Goal: Information Seeking & Learning: Learn about a topic

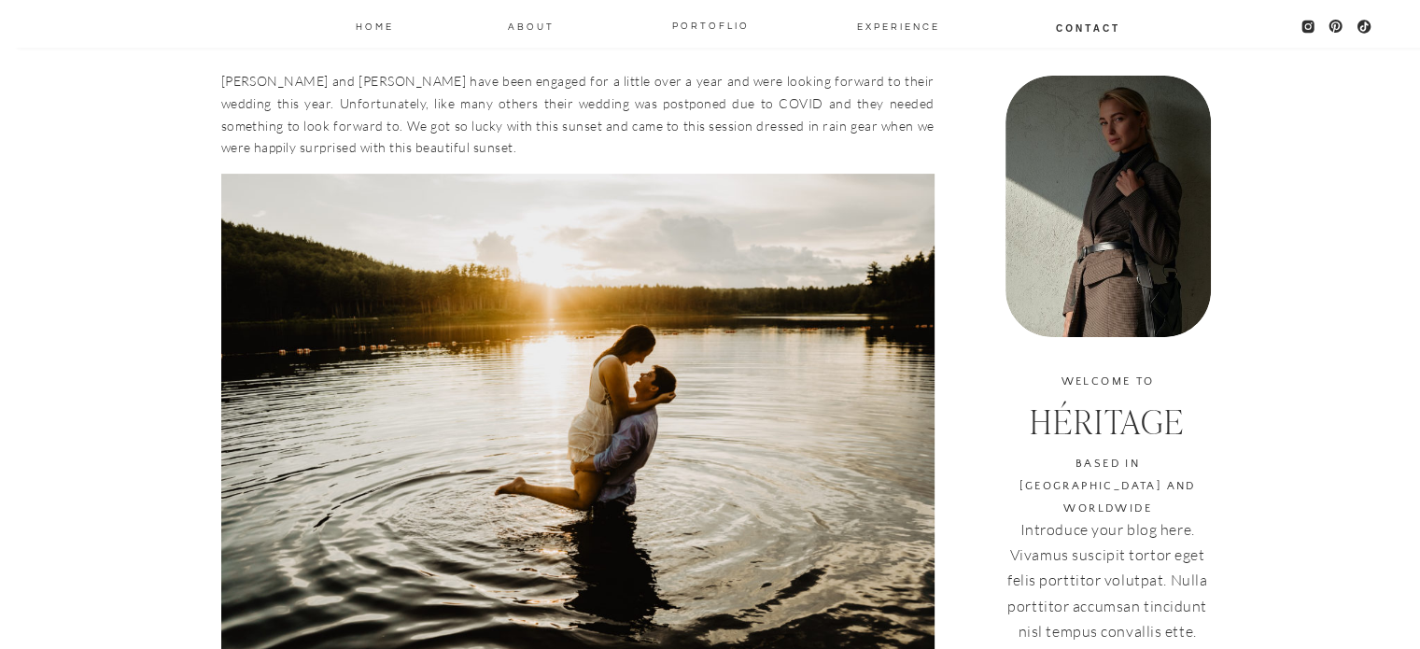
scroll to position [557, 0]
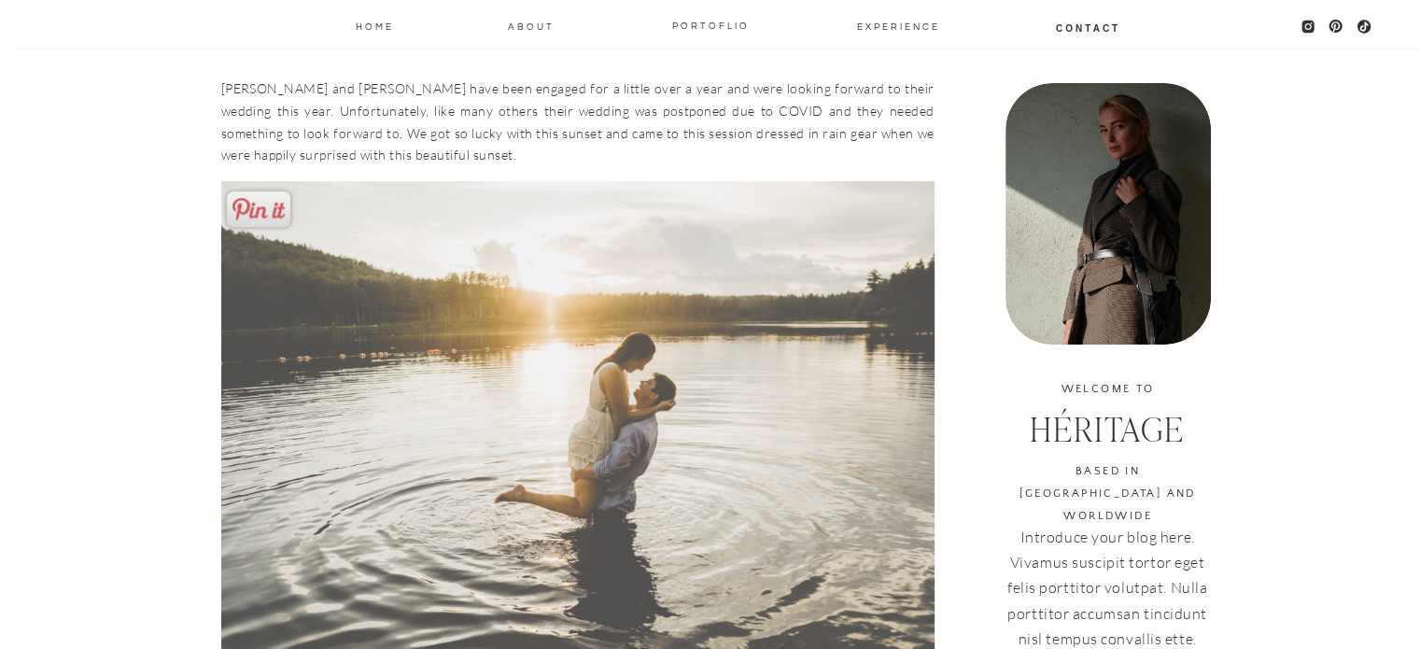
click at [556, 496] on img at bounding box center [577, 419] width 713 height 476
click at [591, 488] on img at bounding box center [577, 419] width 713 height 476
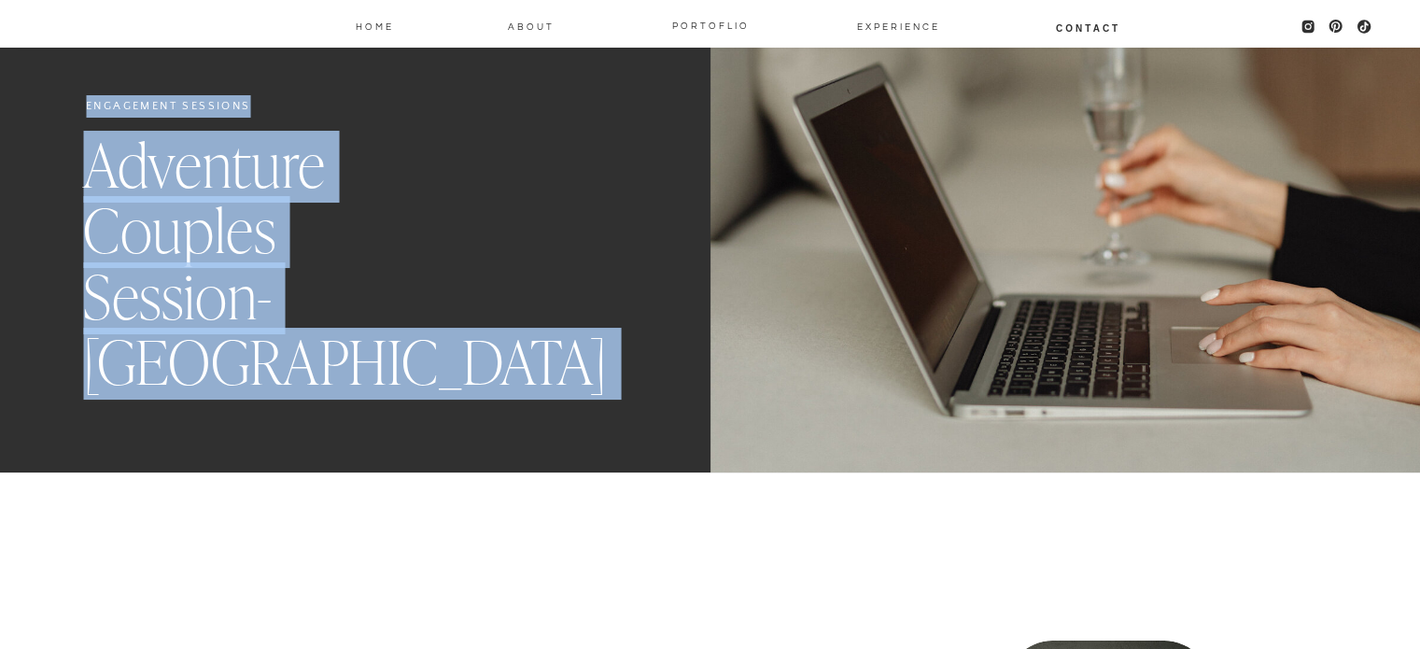
drag, startPoint x: 1419, startPoint y: 60, endPoint x: 1428, endPoint y: 77, distance: 19.6
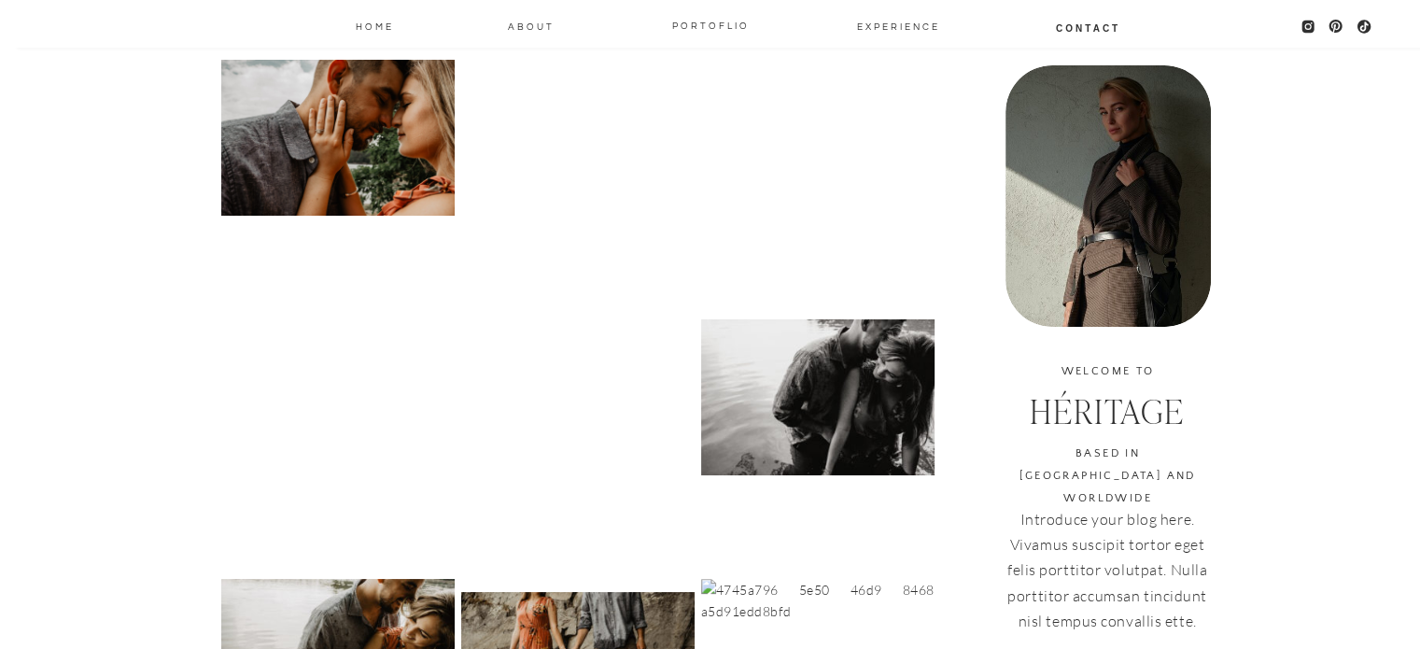
scroll to position [502, 0]
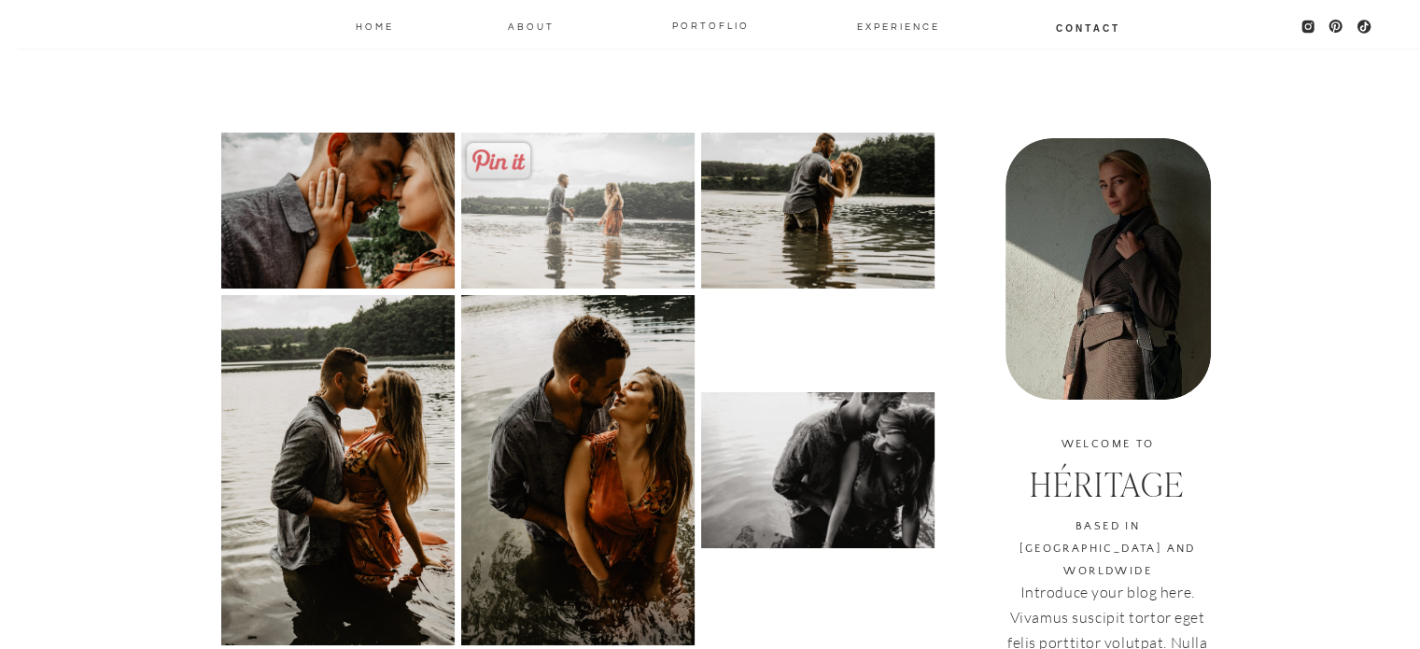
click at [570, 216] on img at bounding box center [577, 211] width 233 height 156
click at [575, 237] on img at bounding box center [577, 211] width 233 height 156
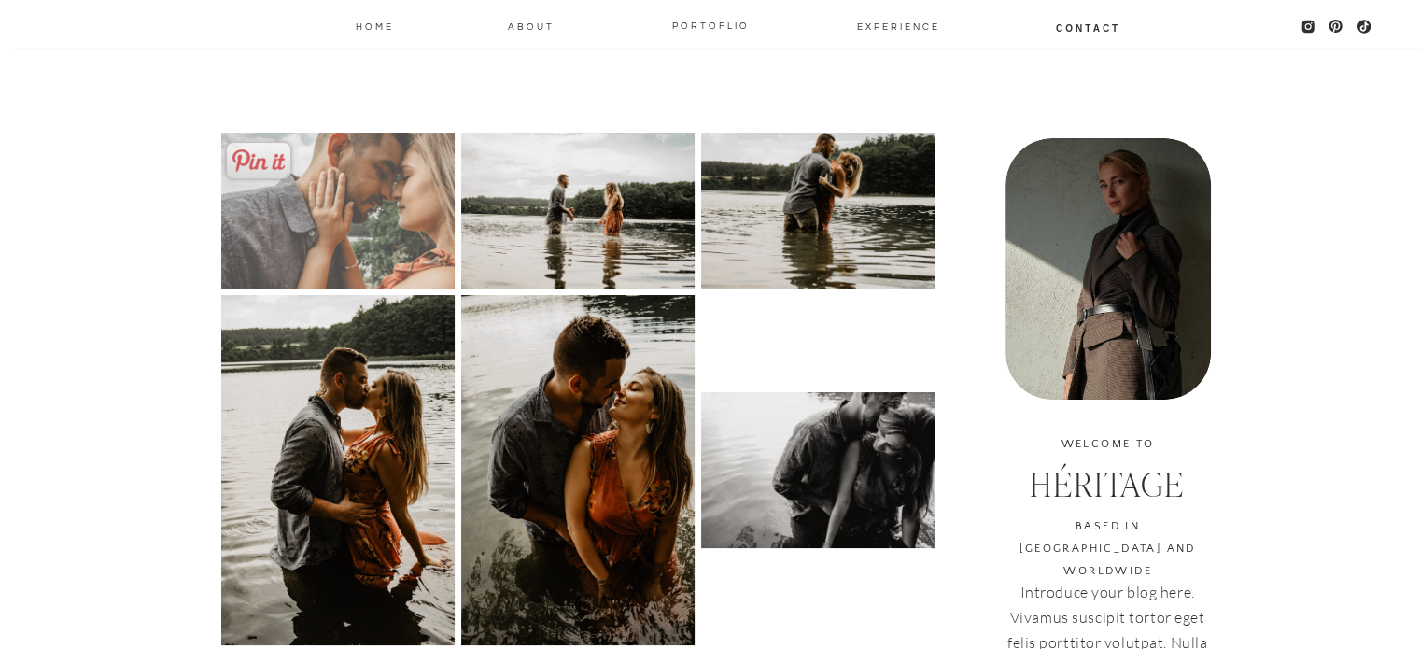
click at [348, 231] on img at bounding box center [337, 211] width 233 height 156
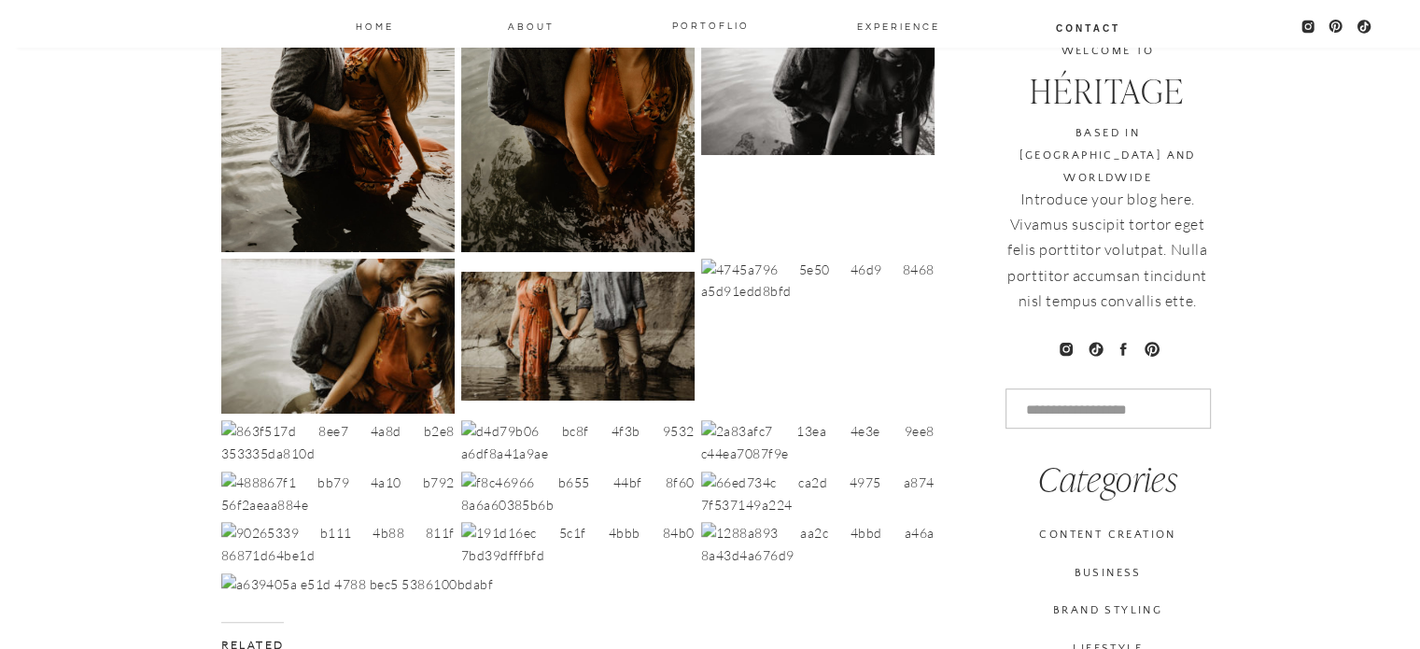
scroll to position [877, 0]
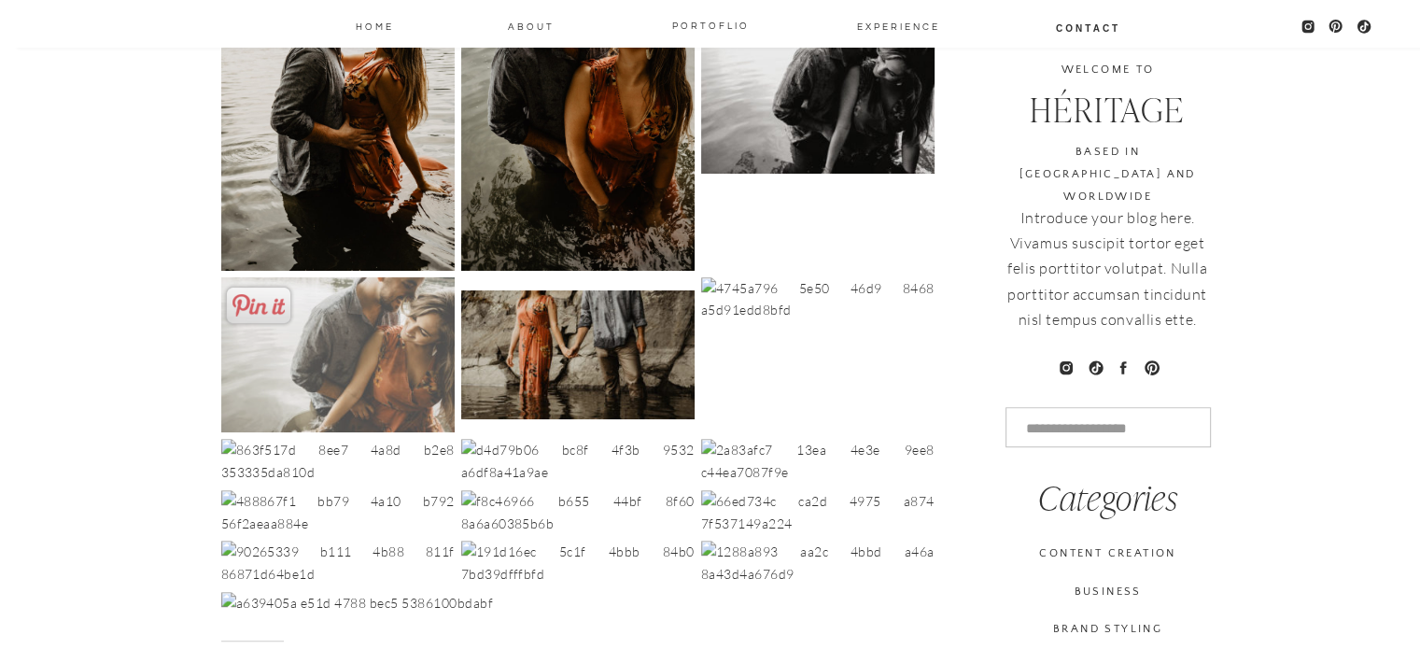
click at [354, 397] on img at bounding box center [337, 355] width 233 height 156
click at [340, 358] on img at bounding box center [337, 355] width 233 height 156
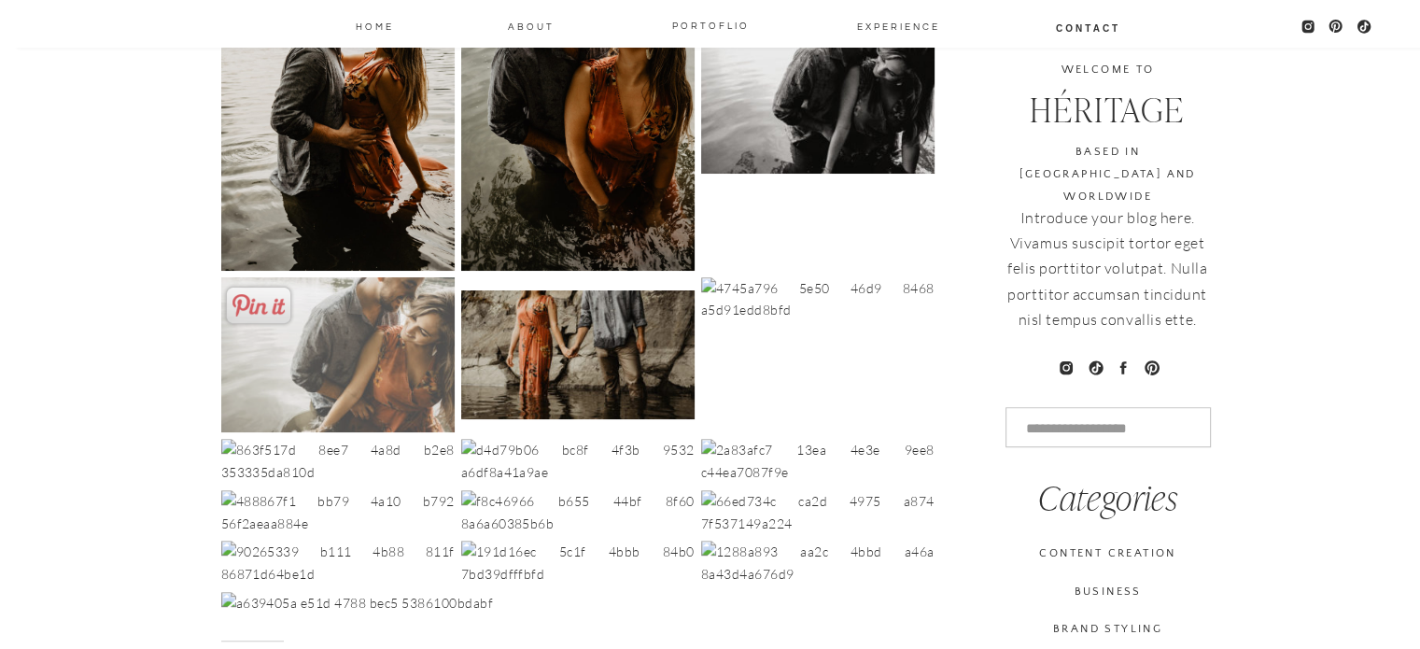
click at [340, 358] on img at bounding box center [337, 355] width 233 height 156
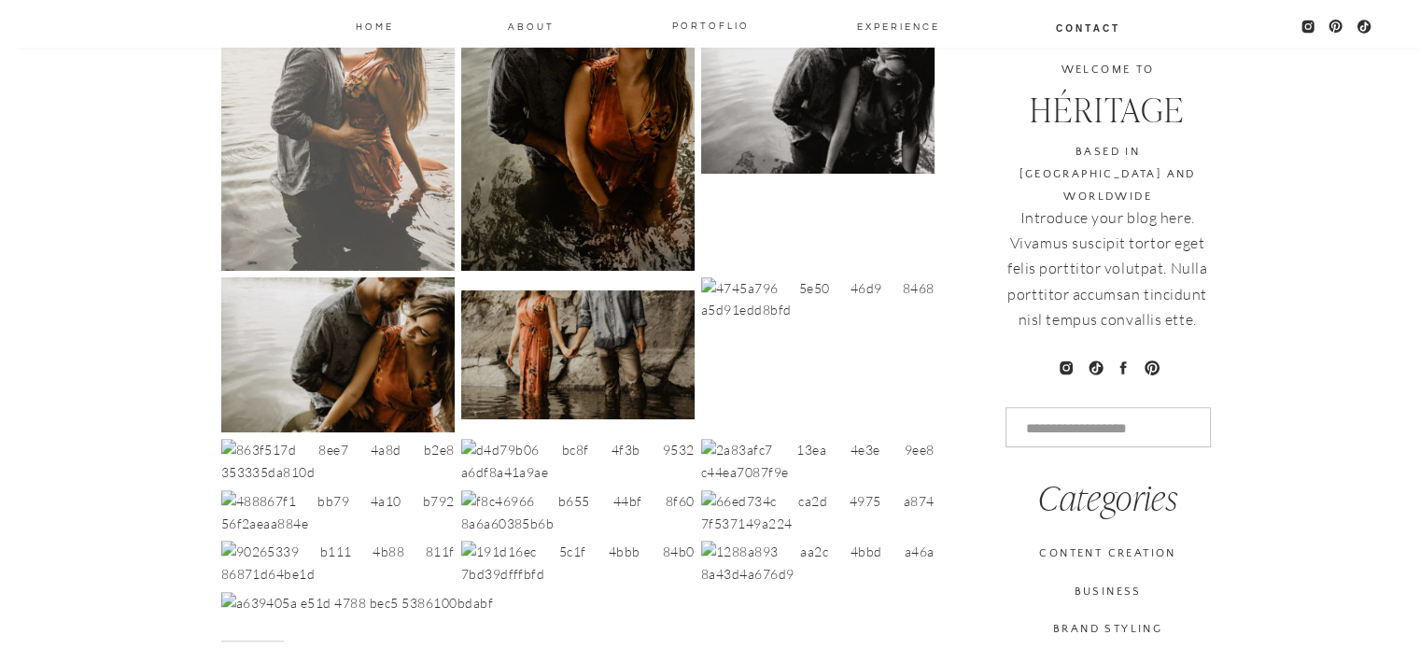
click at [362, 140] on img at bounding box center [337, 96] width 233 height 350
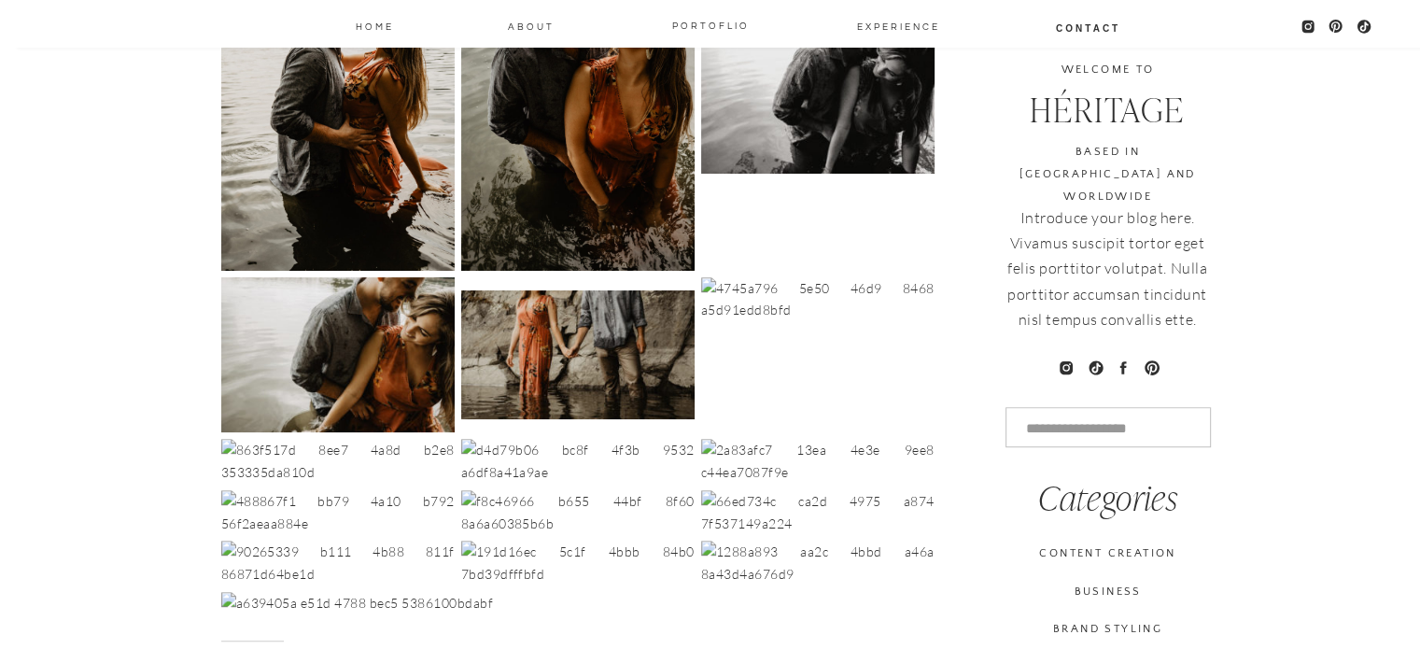
scroll to position [414, 0]
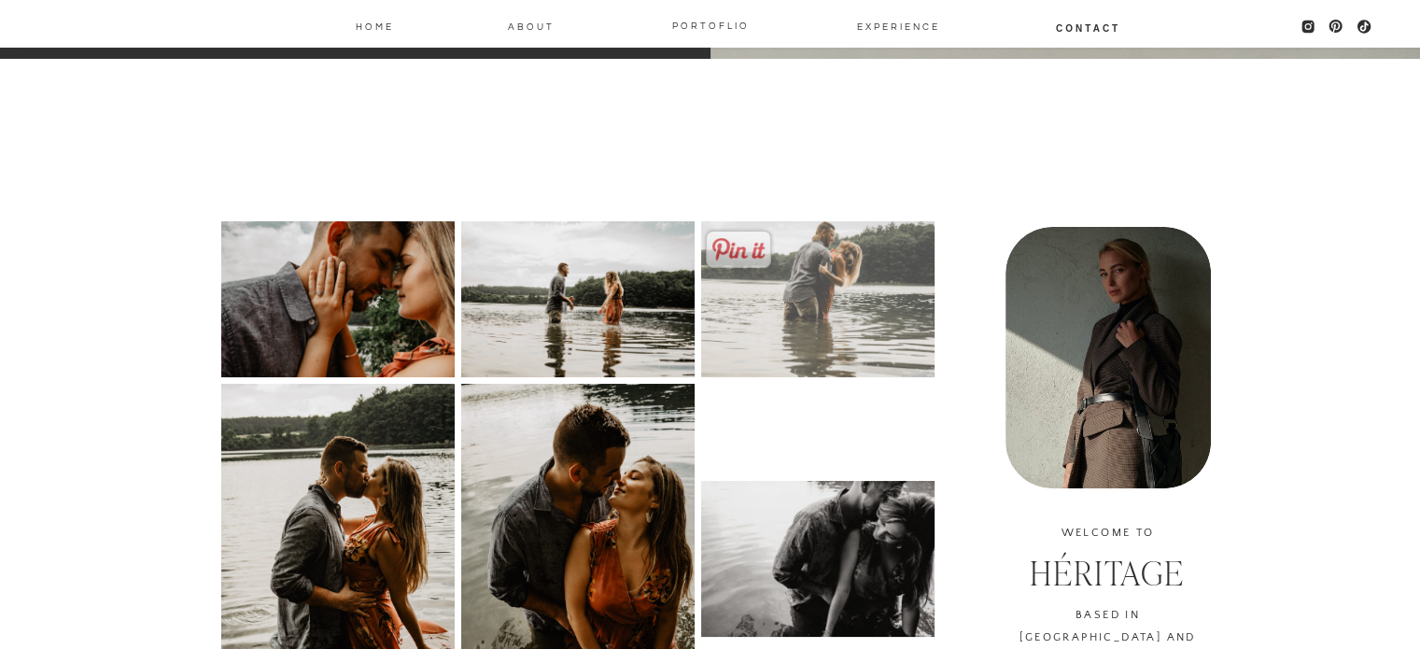
click at [841, 249] on img at bounding box center [817, 299] width 233 height 156
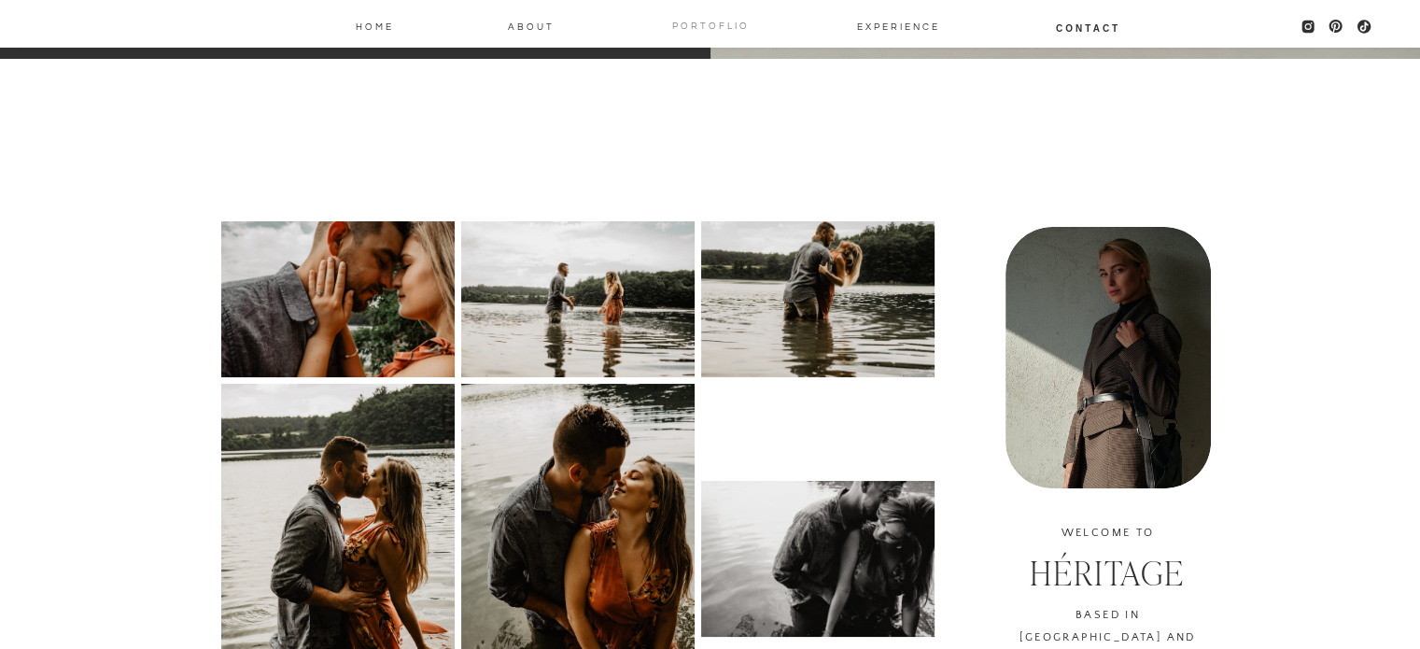
click at [691, 26] on nav "PORTOFLIO" at bounding box center [711, 24] width 92 height 15
